Goal: Transaction & Acquisition: Register for event/course

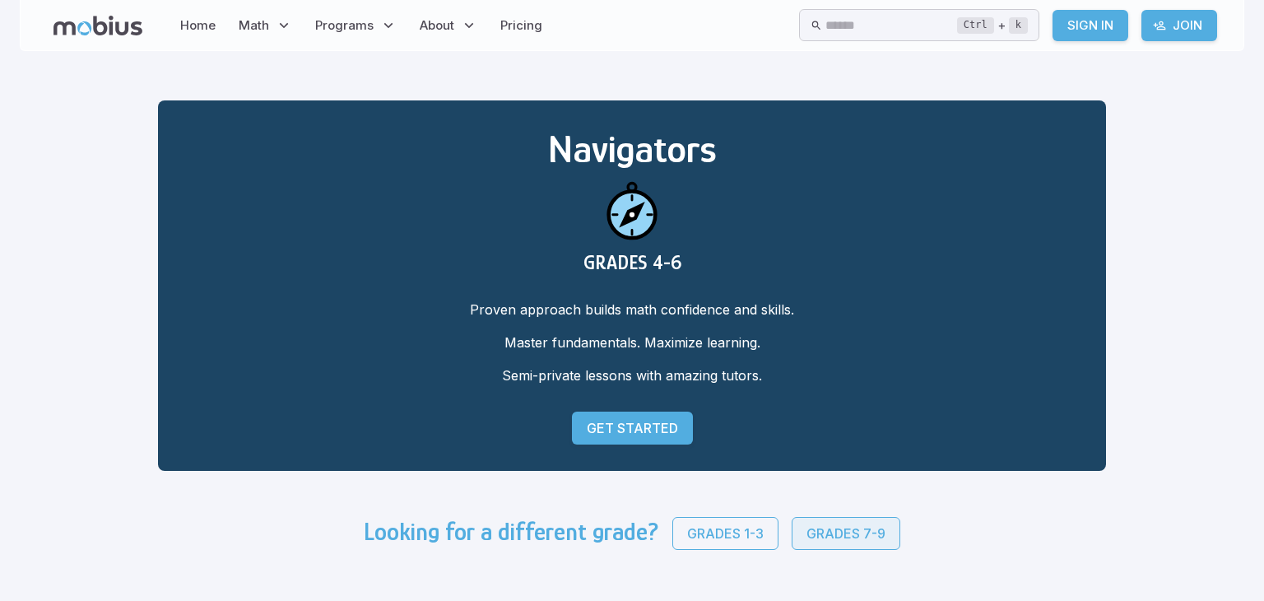
click at [846, 535] on p "Grades 7-9" at bounding box center [845, 533] width 79 height 20
click at [654, 429] on p "Get Started" at bounding box center [632, 427] width 91 height 20
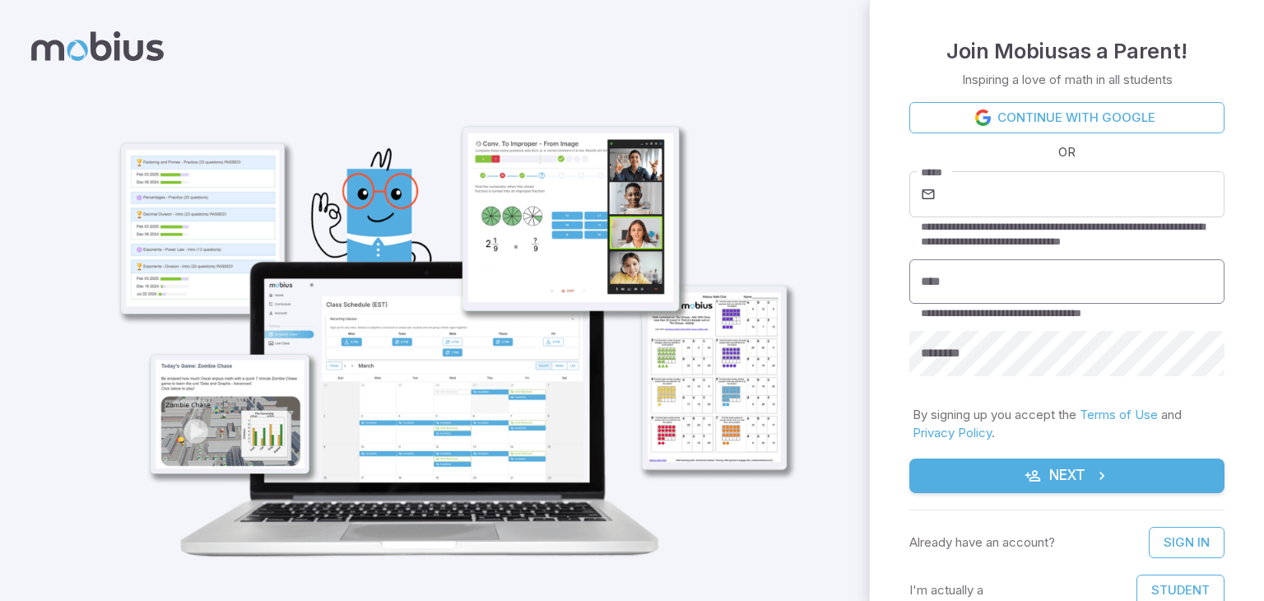
scroll to position [20, 0]
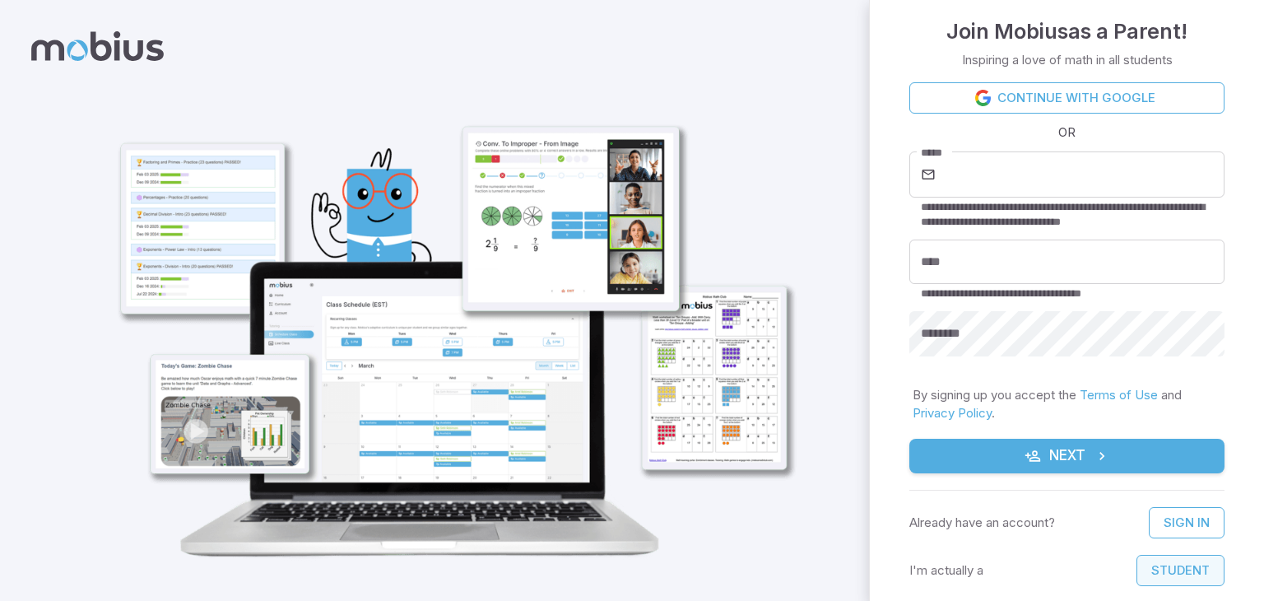
click at [1165, 578] on button "Student" at bounding box center [1180, 570] width 88 height 31
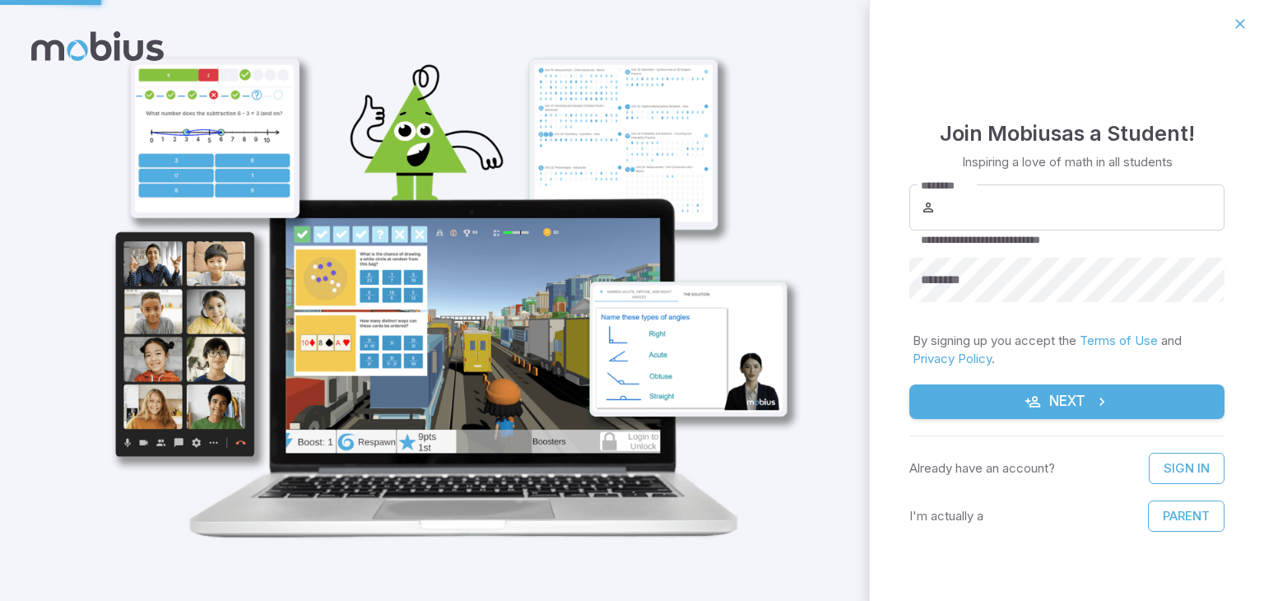
scroll to position [0, 0]
